Goal: Information Seeking & Learning: Learn about a topic

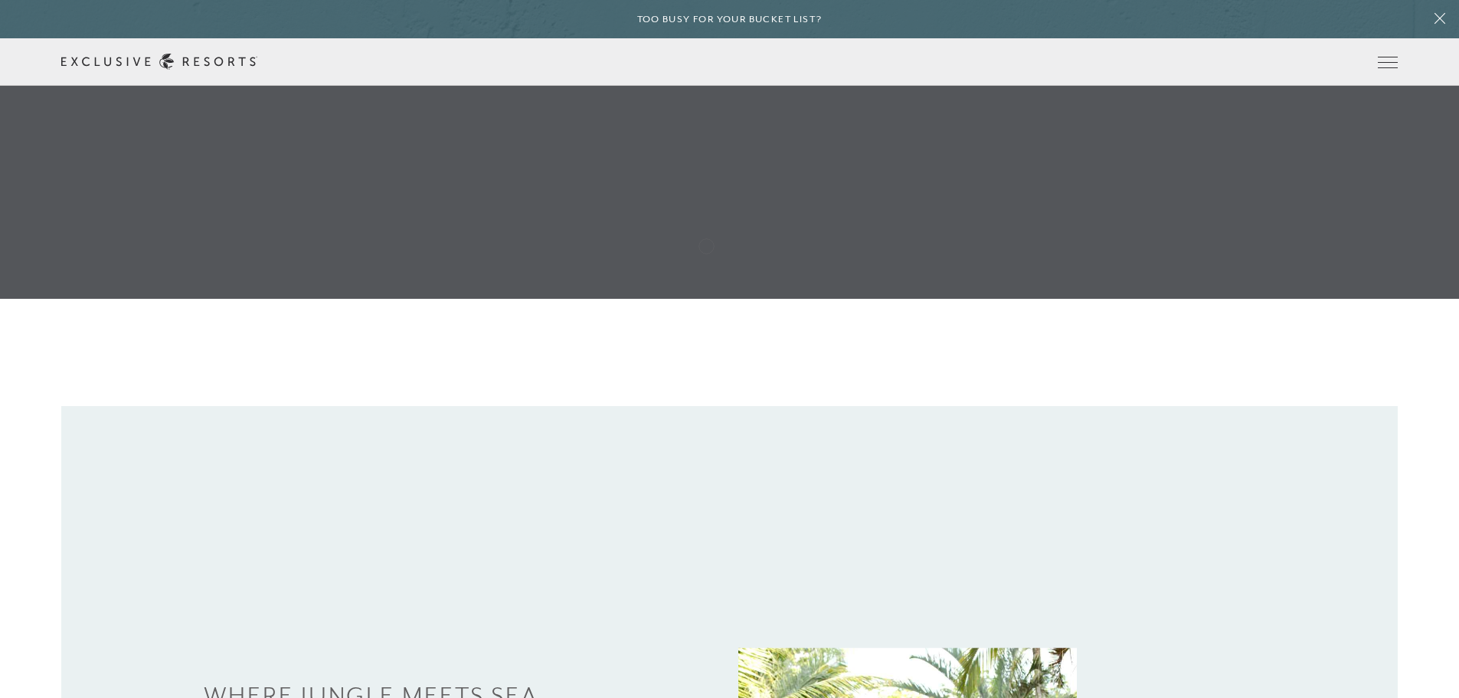
scroll to position [629, 0]
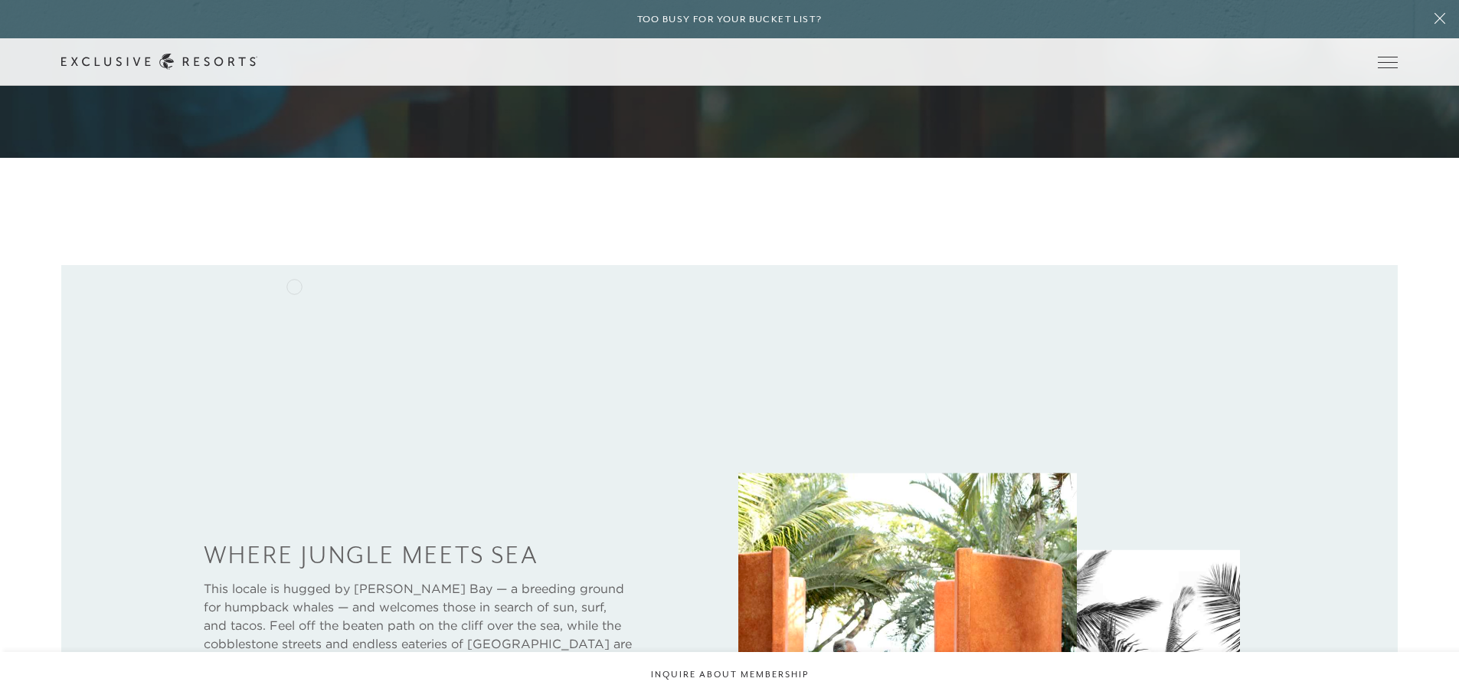
scroll to position [782, 0]
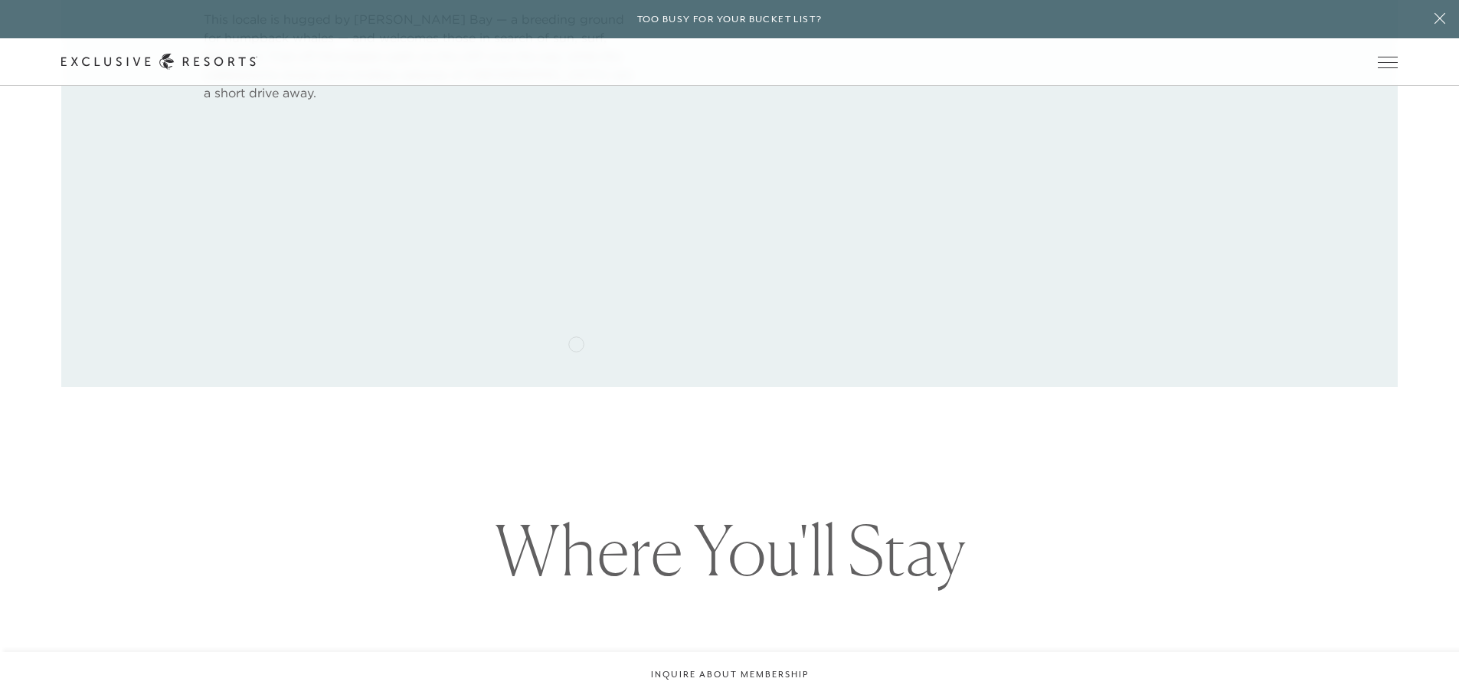
scroll to position [858, 0]
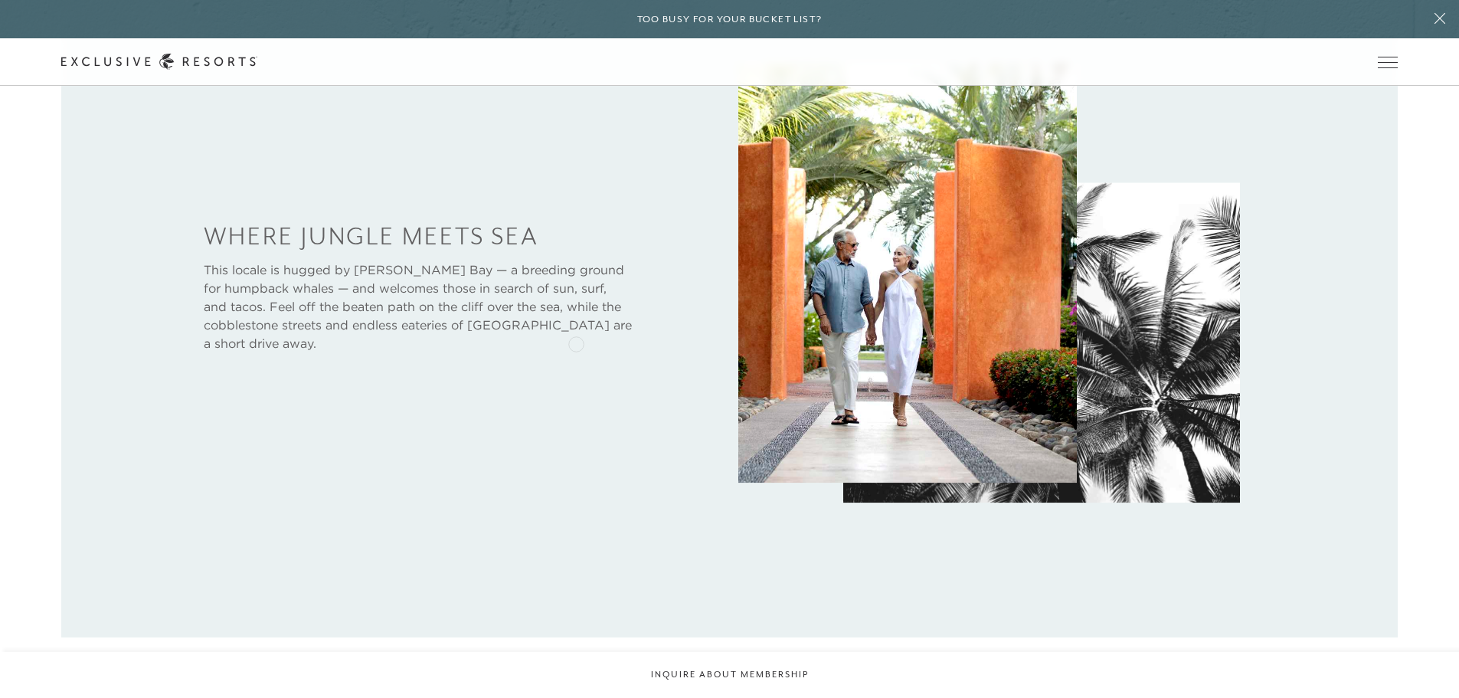
click at [576, 342] on p "This locale is hugged by [PERSON_NAME] Bay — a breeding ground for humpback wha…" at bounding box center [418, 306] width 429 height 92
click at [596, 348] on p "This locale is hugged by [PERSON_NAME] Bay — a breeding ground for humpback wha…" at bounding box center [418, 306] width 429 height 92
click at [601, 355] on div "Where Jungle Meets Sea This locale is hugged by [PERSON_NAME] Bay — a breeding …" at bounding box center [418, 292] width 606 height 146
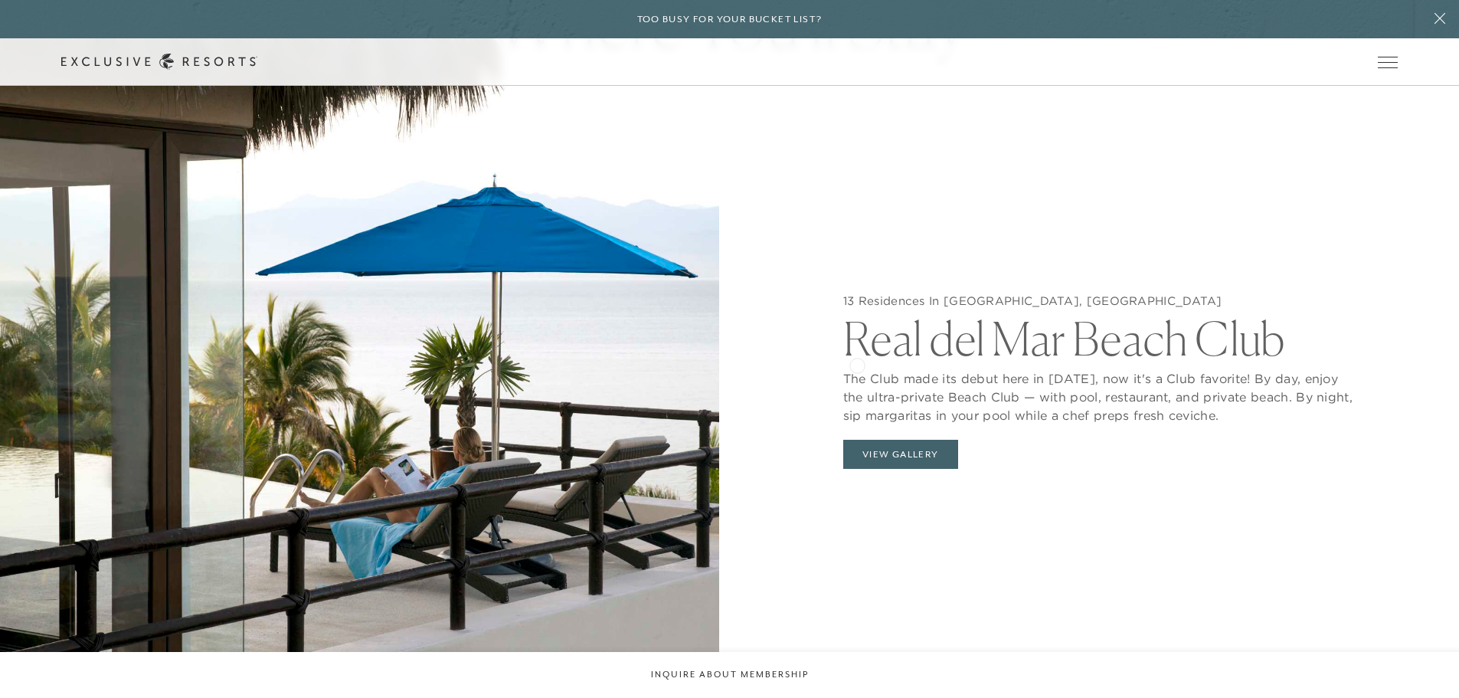
scroll to position [1777, 0]
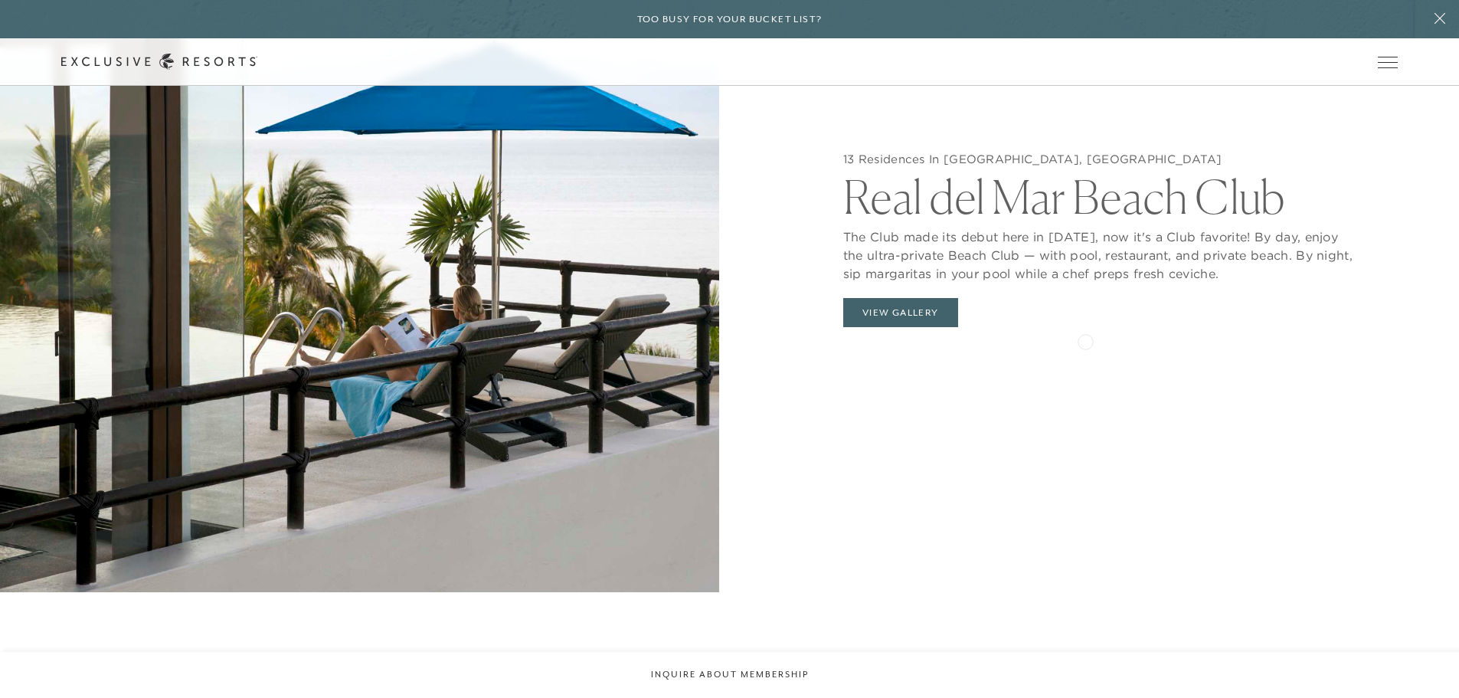
click at [1085, 340] on div "13 Residences In Real del Mar, Mexico Real del Mar Beach Club The Club made its…" at bounding box center [1099, 243] width 719 height 698
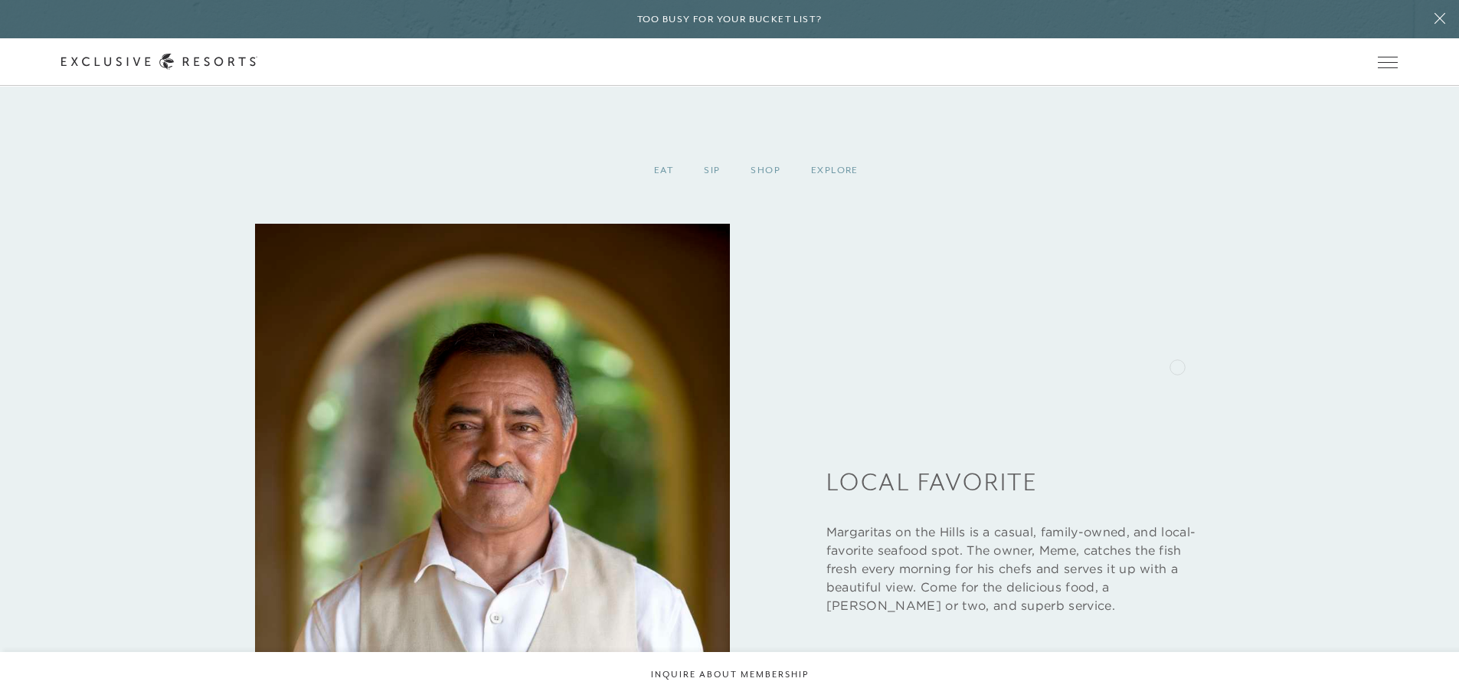
click at [1178, 365] on div "Local Favorite Margaritas on the Hills is a casual, family-owned, and local-fav…" at bounding box center [729, 540] width 949 height 633
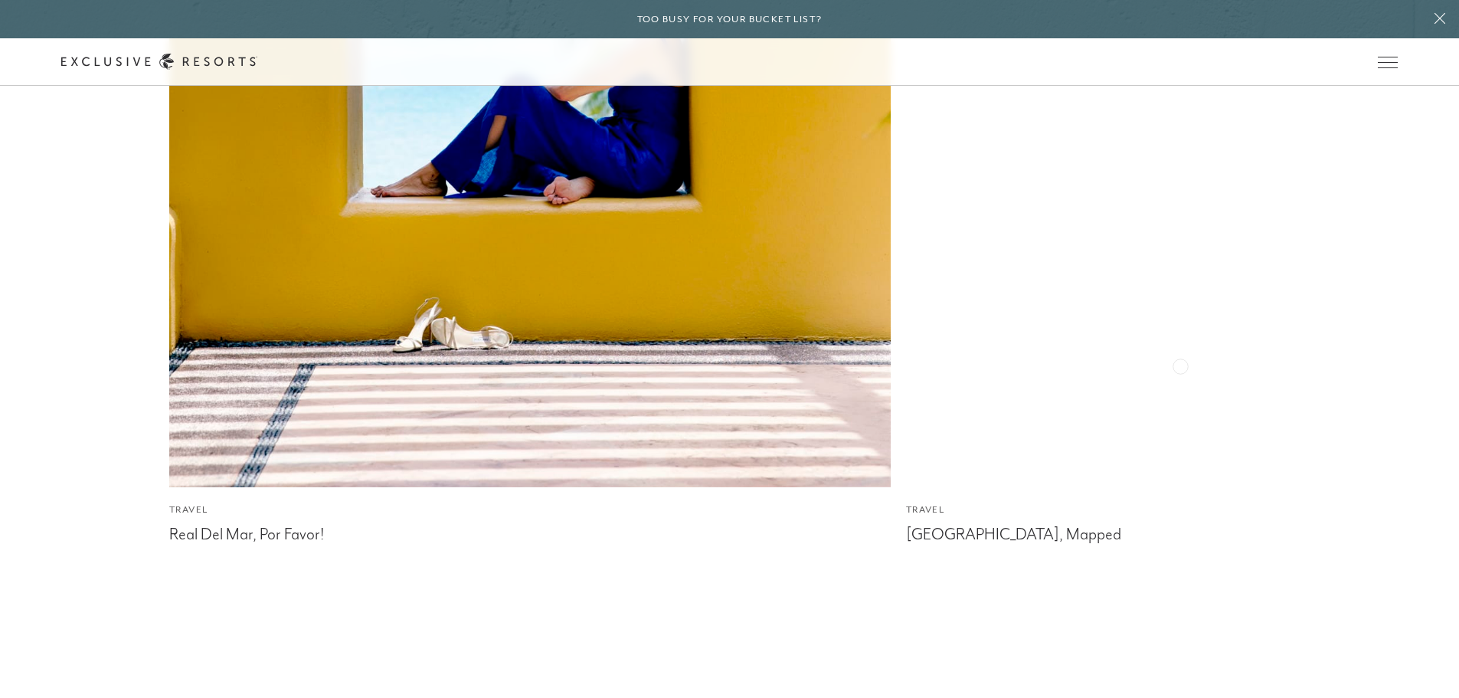
scroll to position [4655, 0]
